Goal: Task Accomplishment & Management: Use online tool/utility

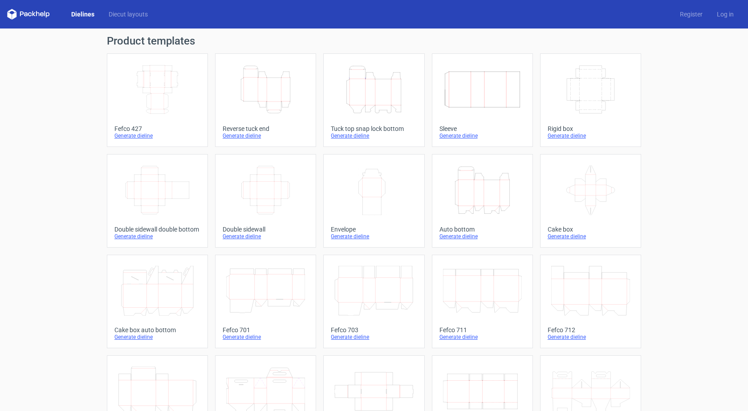
click at [368, 132] on div "Generate dieline" at bounding box center [374, 135] width 86 height 7
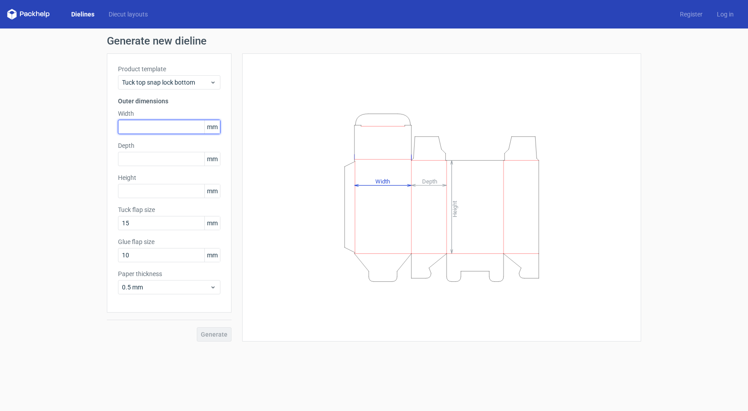
click at [150, 125] on input "text" at bounding box center [169, 127] width 102 height 14
type input "150"
click at [146, 163] on input "text" at bounding box center [169, 159] width 102 height 14
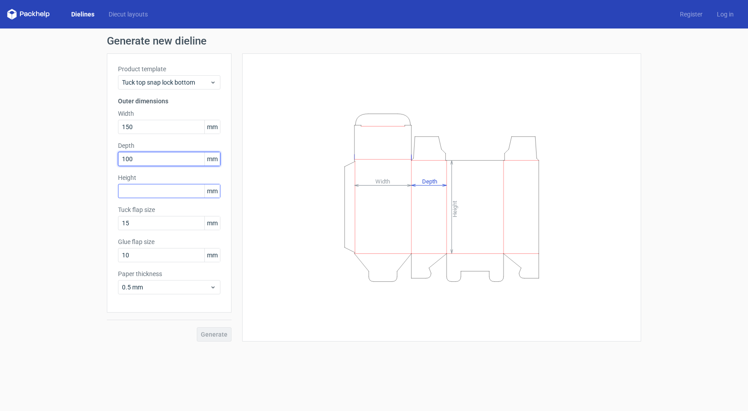
type input "100"
click at [129, 186] on input "text" at bounding box center [169, 191] width 102 height 14
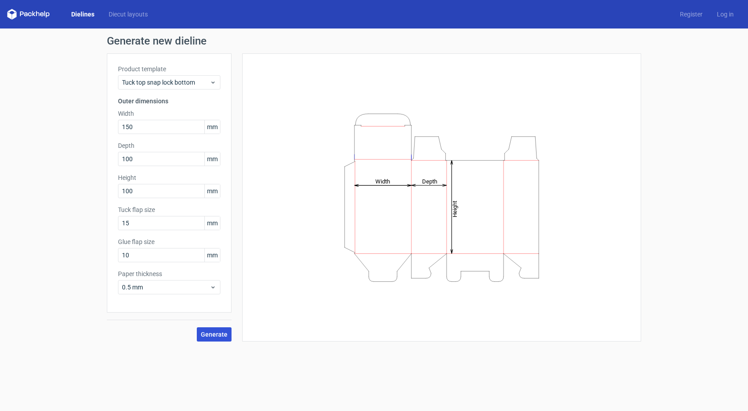
click at [214, 331] on span "Generate" at bounding box center [214, 334] width 27 height 6
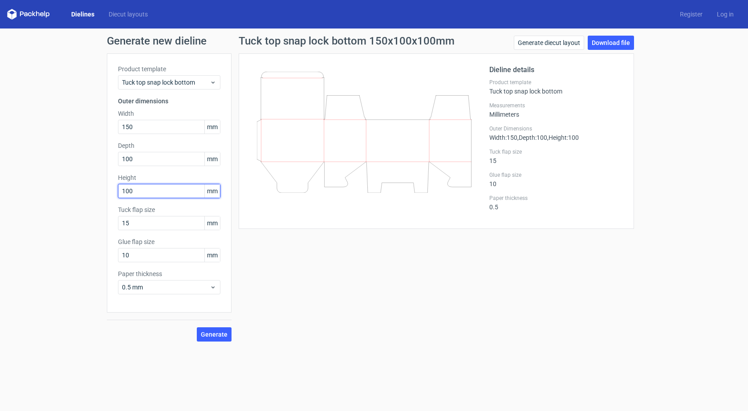
drag, startPoint x: 139, startPoint y: 189, endPoint x: 85, endPoint y: 199, distance: 54.4
click at [86, 199] on div "Generate new dieline Product template Tuck top snap lock bottom Outer dimension…" at bounding box center [374, 188] width 748 height 320
type input "150"
click at [197, 327] on button "Generate" at bounding box center [214, 334] width 35 height 14
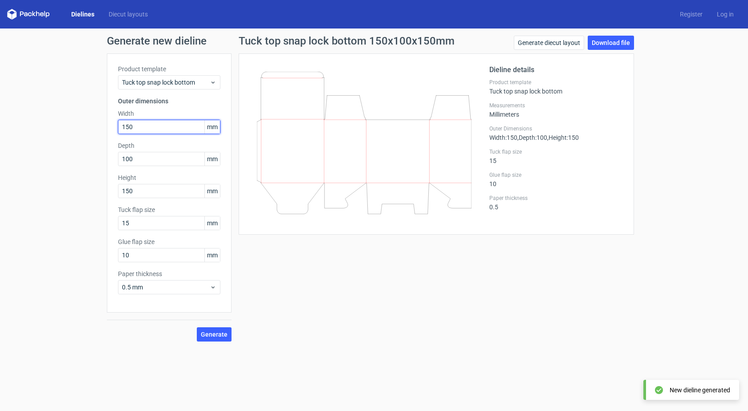
drag, startPoint x: 136, startPoint y: 124, endPoint x: 105, endPoint y: 127, distance: 30.9
click at [105, 127] on div "Generate new dieline Product template Tuck top snap lock bottom Outer dimension…" at bounding box center [374, 188] width 748 height 320
type input "100"
click at [197, 327] on button "Generate" at bounding box center [214, 334] width 35 height 14
click at [607, 41] on link "Download file" at bounding box center [610, 43] width 46 height 14
